Goal: Task Accomplishment & Management: Use online tool/utility

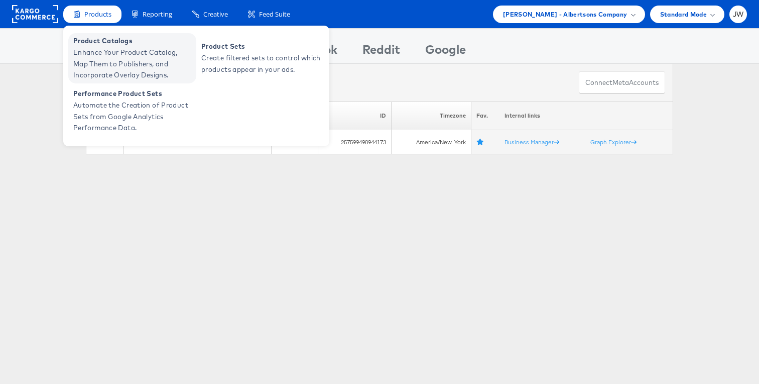
click at [98, 48] on span "Enhance Your Product Catalog, Map Them to Publishers, and Incorporate Overlay D…" at bounding box center [133, 64] width 121 height 34
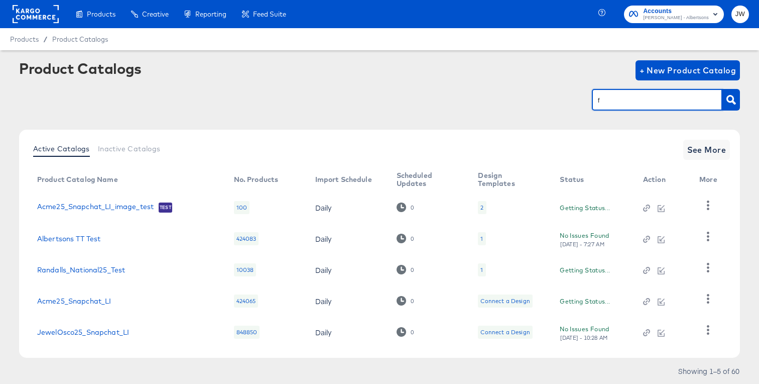
click at [611, 98] on input "f" at bounding box center [649, 100] width 107 height 12
type input "safeway"
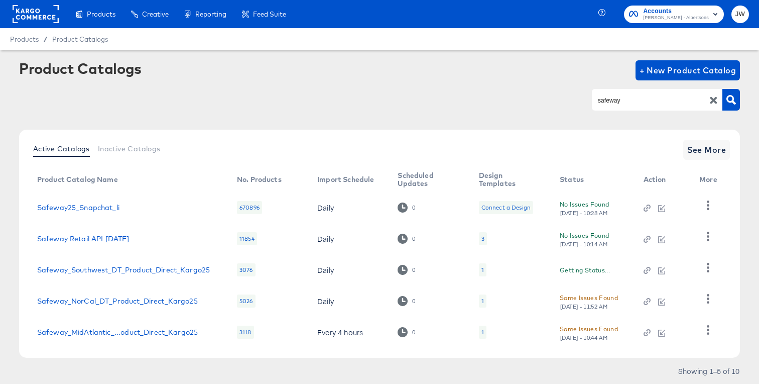
click at [187, 295] on td "Safeway_NorCal_DT_Product_Direct_Kargo25" at bounding box center [129, 300] width 200 height 31
click at [183, 303] on link "Safeway_NorCal_DT_Product_Direct_Kargo25" at bounding box center [117, 301] width 161 height 8
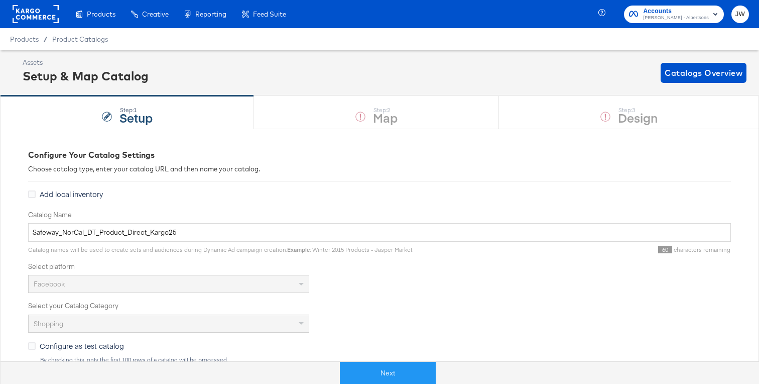
click at [384, 373] on button "Next" at bounding box center [388, 373] width 96 height 23
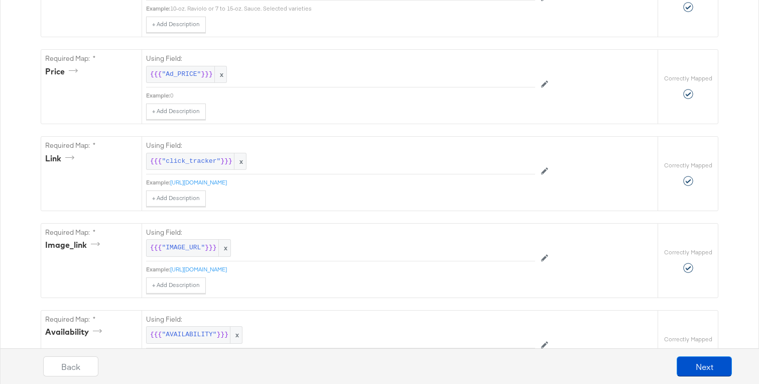
scroll to position [439, 0]
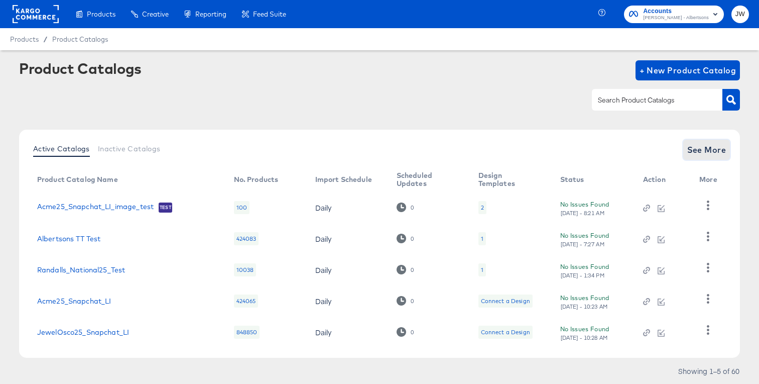
click at [708, 153] on span "See More" at bounding box center [707, 150] width 39 height 14
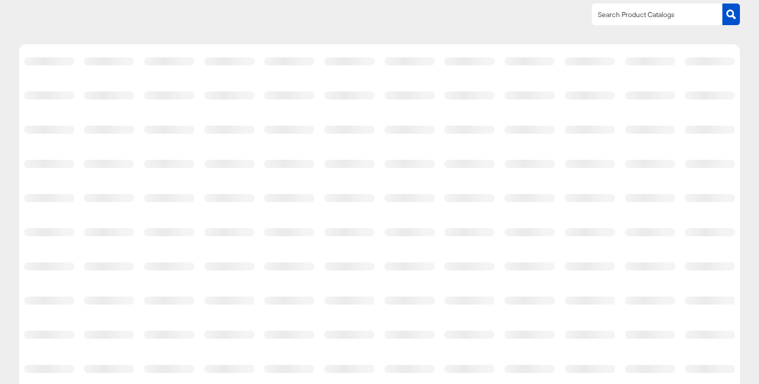
scroll to position [186, 0]
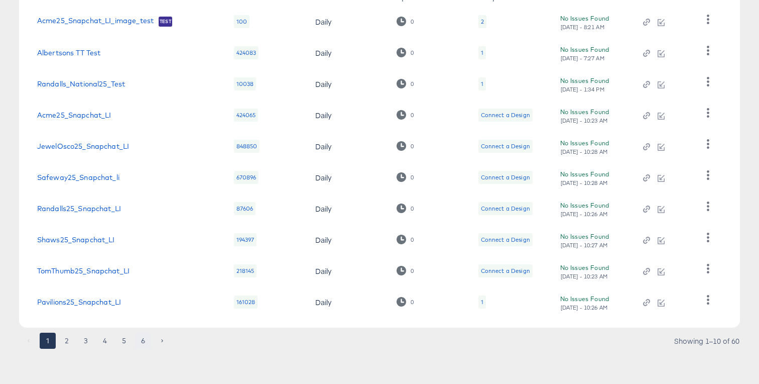
click at [147, 340] on button "6" at bounding box center [143, 341] width 16 height 16
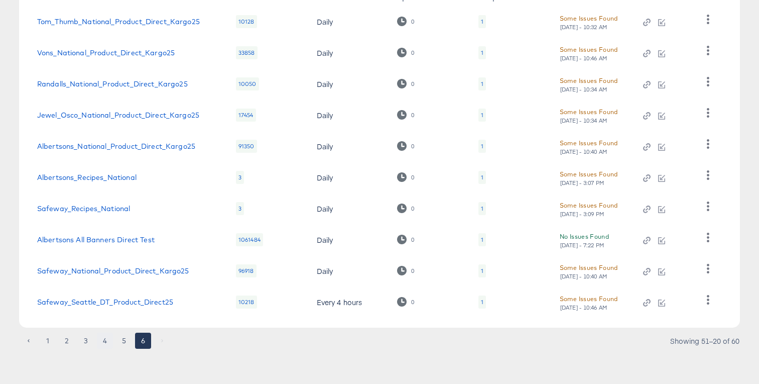
click at [100, 343] on button "4" at bounding box center [105, 341] width 16 height 16
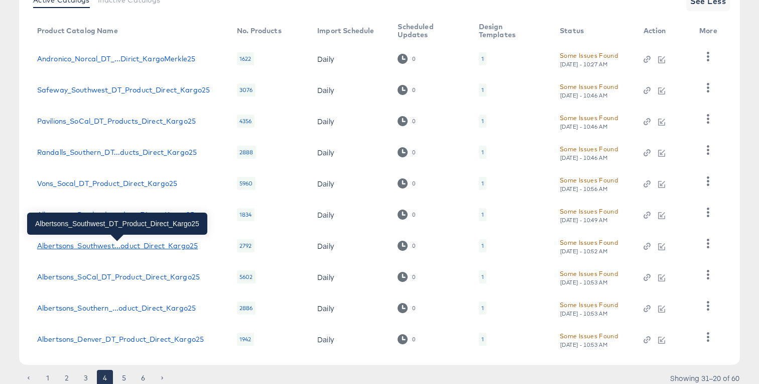
scroll to position [138, 0]
